Goal: Transaction & Acquisition: Purchase product/service

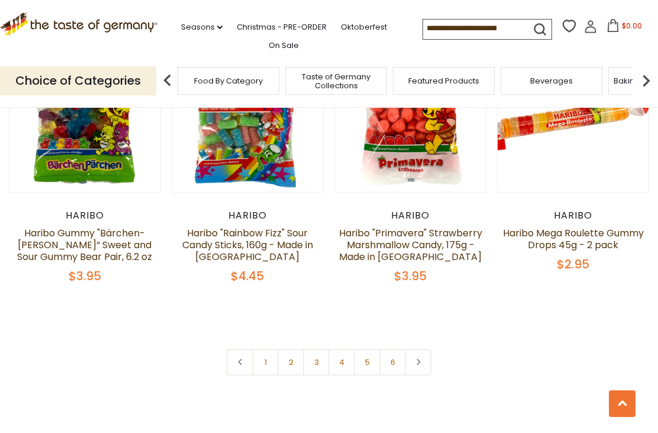
scroll to position [2404, 0]
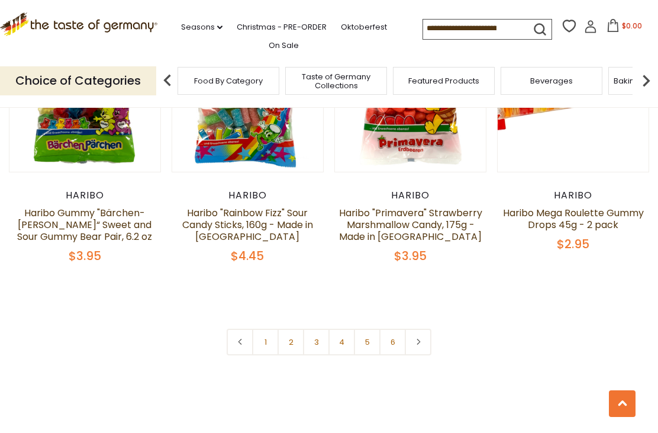
click at [292, 329] on link "2" at bounding box center [291, 342] width 27 height 27
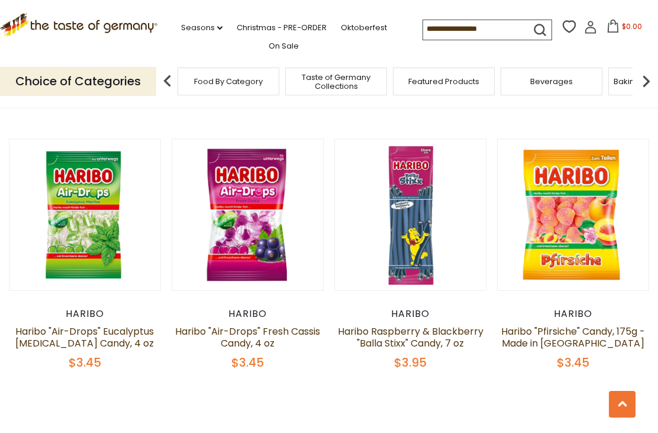
scroll to position [2345, 0]
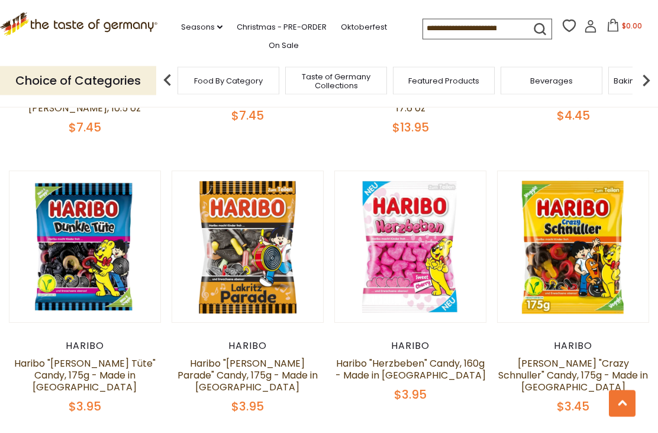
scroll to position [2034, 0]
click at [242, 356] on link "Haribo "[PERSON_NAME] Parade" Candy, 175g - Made in [GEOGRAPHIC_DATA]" at bounding box center [248, 374] width 140 height 37
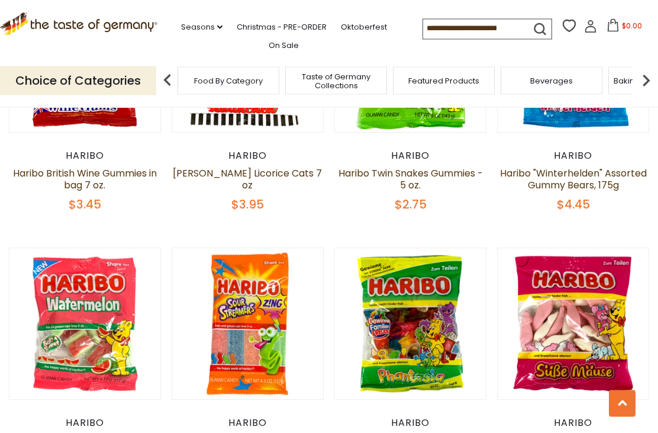
scroll to position [1898, 0]
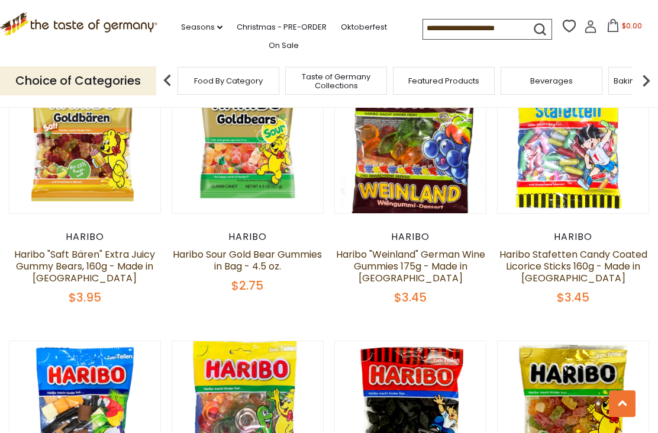
scroll to position [1258, 0]
